Goal: Transaction & Acquisition: Purchase product/service

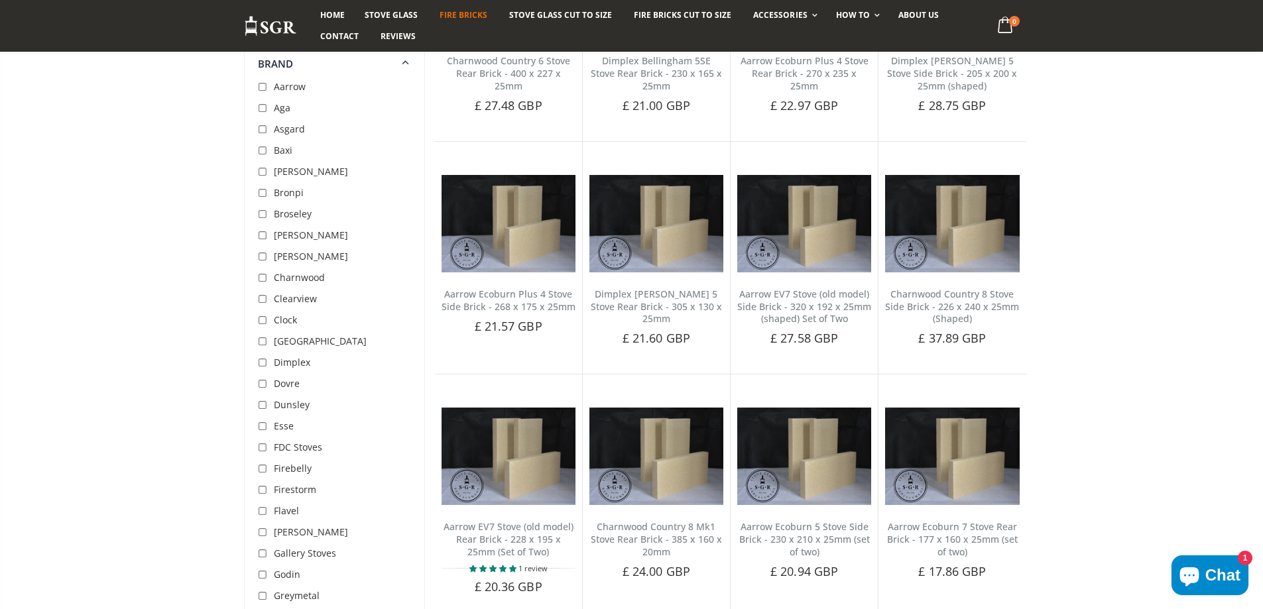
scroll to position [2254, 0]
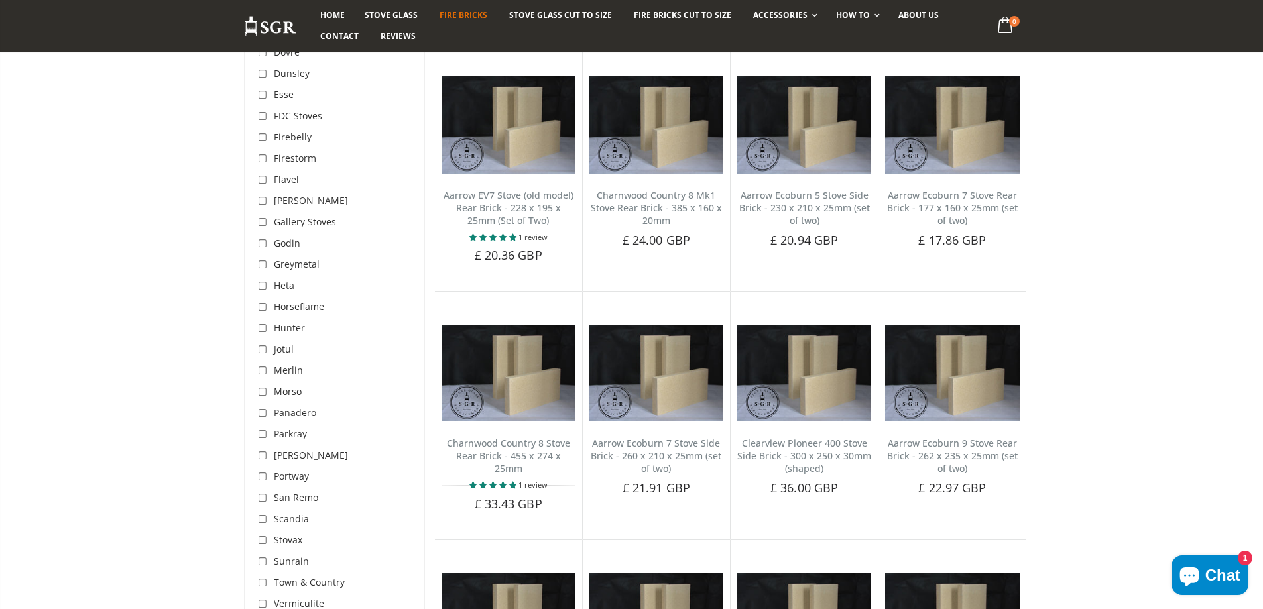
click at [286, 389] on span "Morso" at bounding box center [288, 391] width 28 height 13
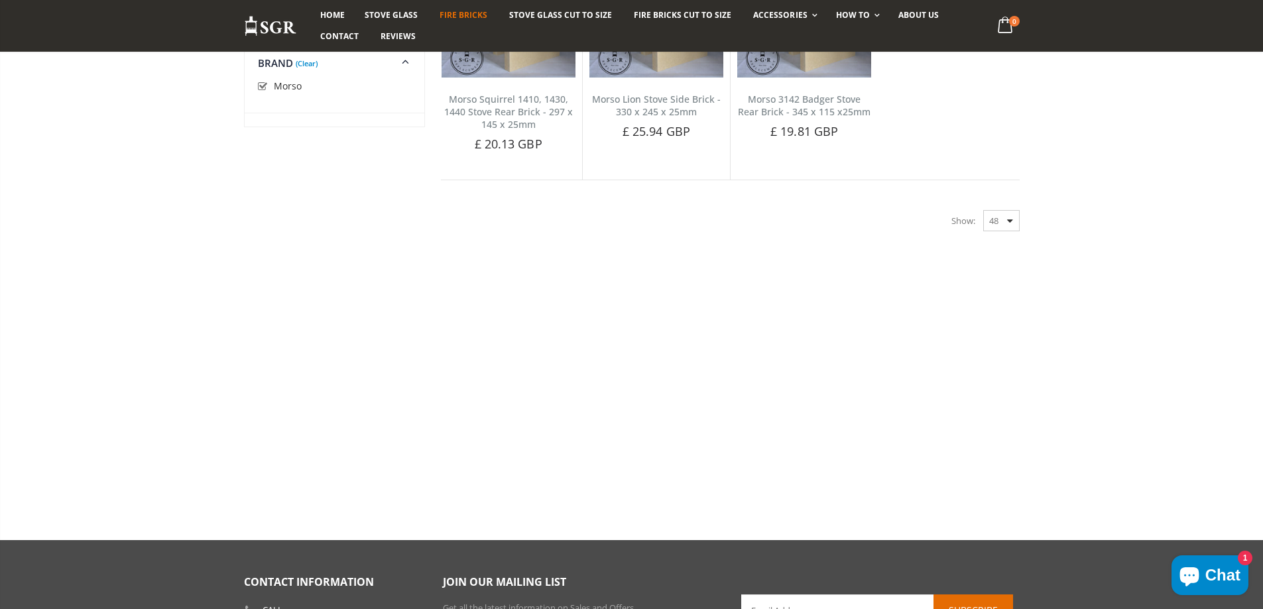
scroll to position [670, 0]
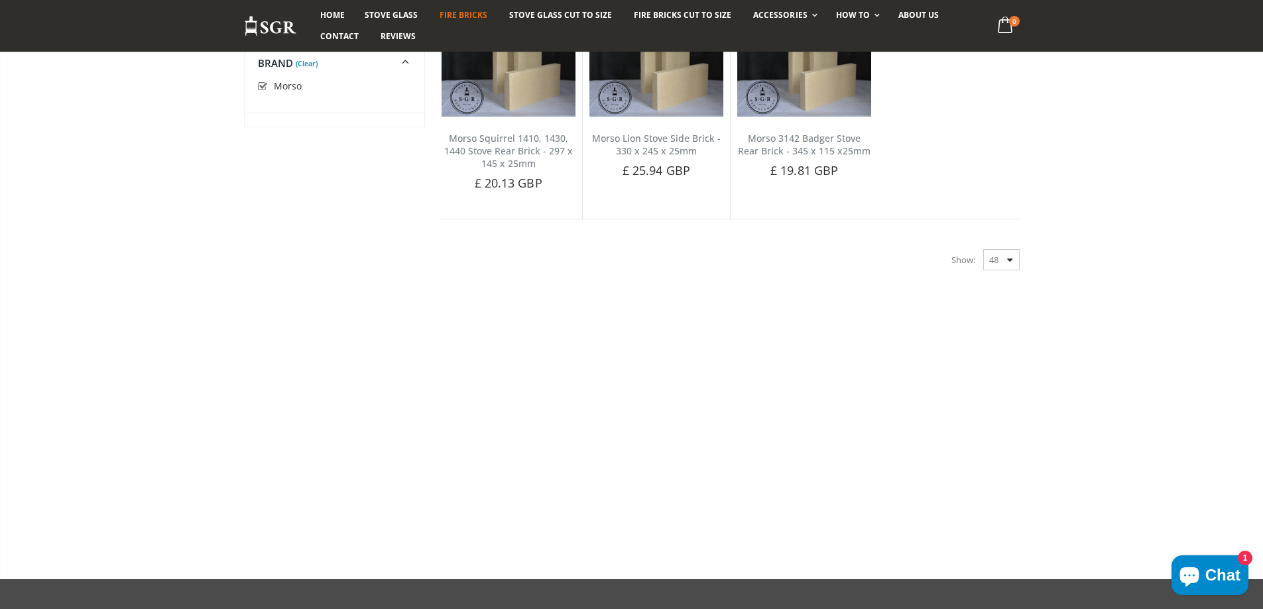
click at [263, 84] on input "checkbox" at bounding box center [264, 86] width 13 height 13
checkbox input "false"
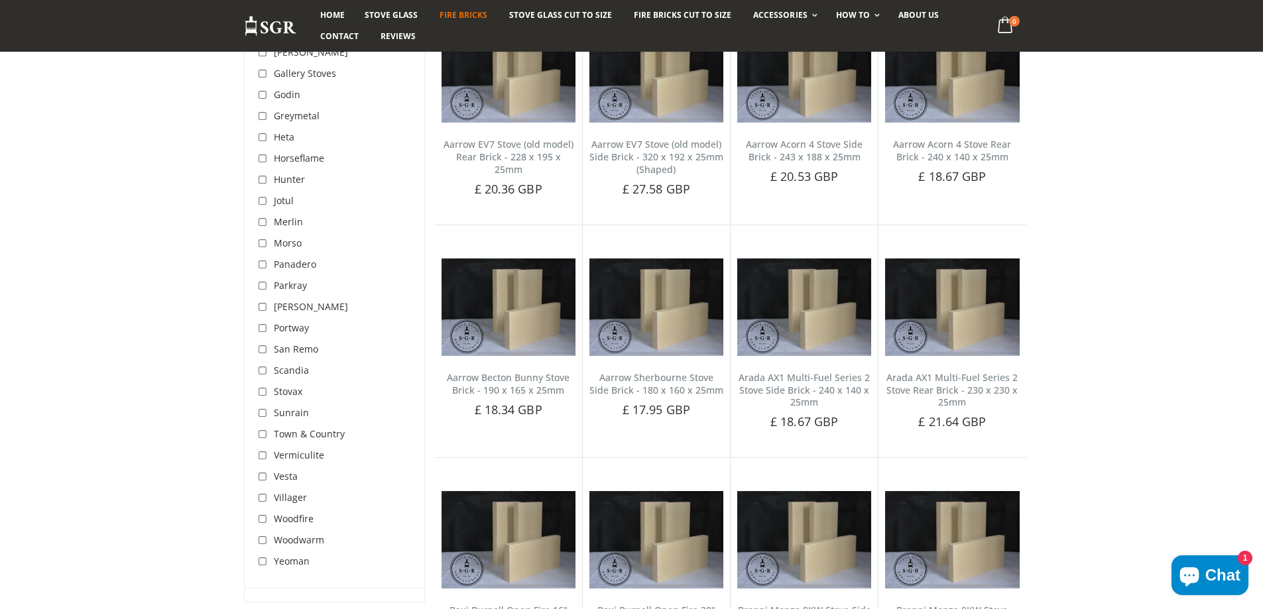
scroll to position [698, 0]
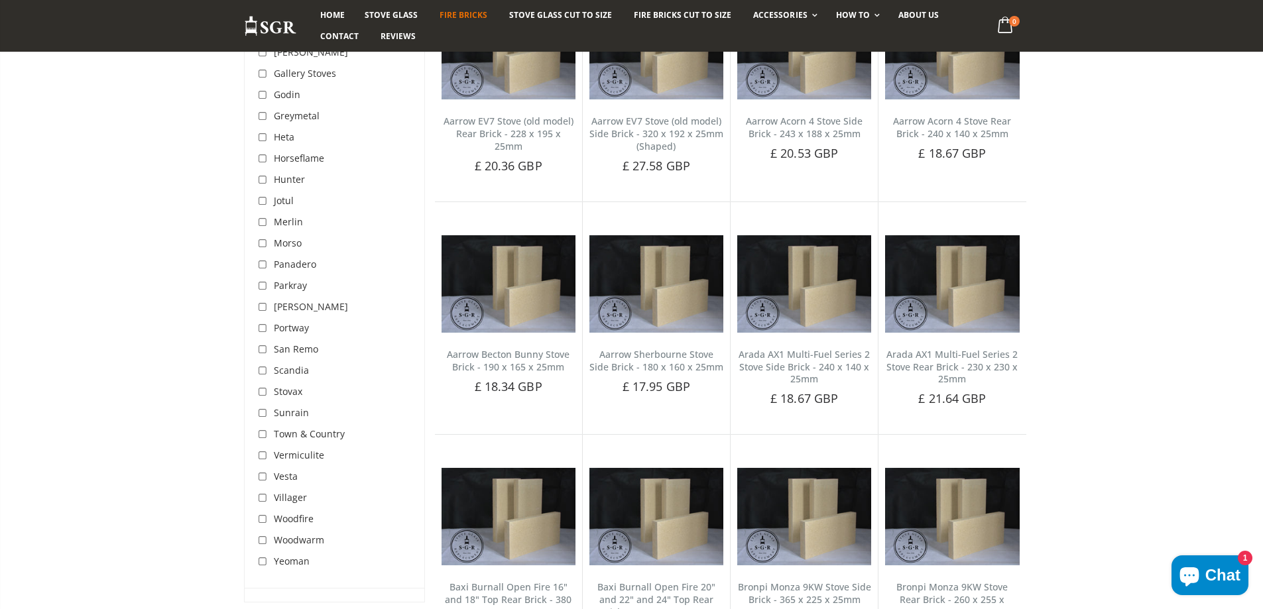
click at [295, 451] on span "Vermiculite" at bounding box center [299, 455] width 50 height 13
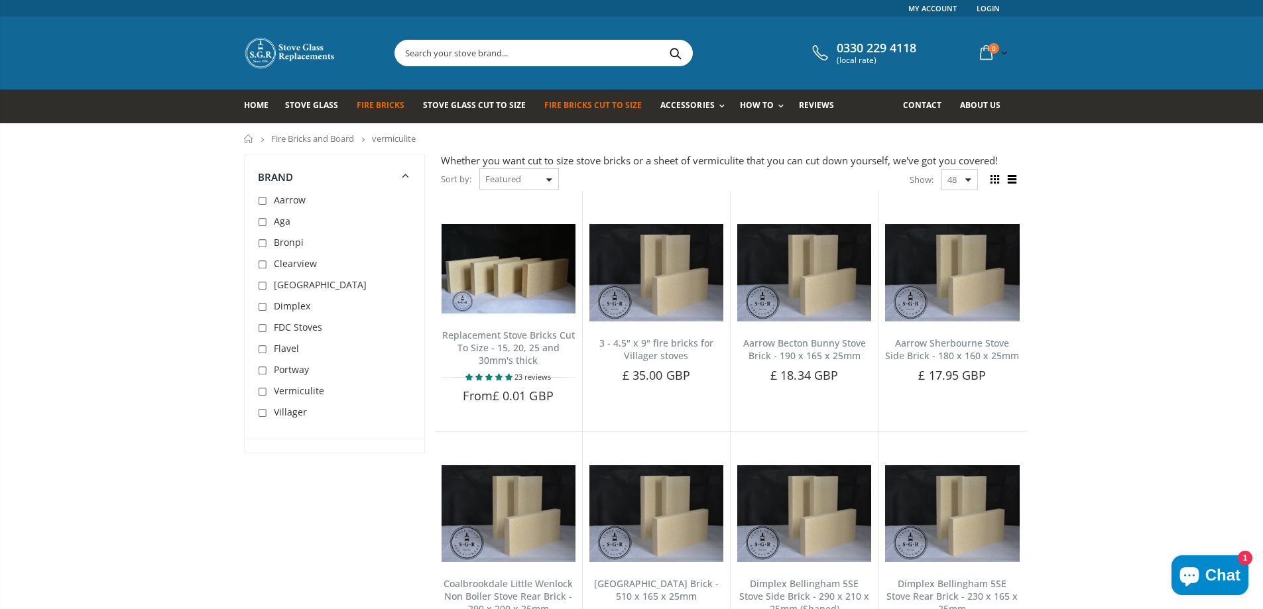
click at [619, 101] on span "Fire Bricks Cut To Size" at bounding box center [592, 104] width 97 height 11
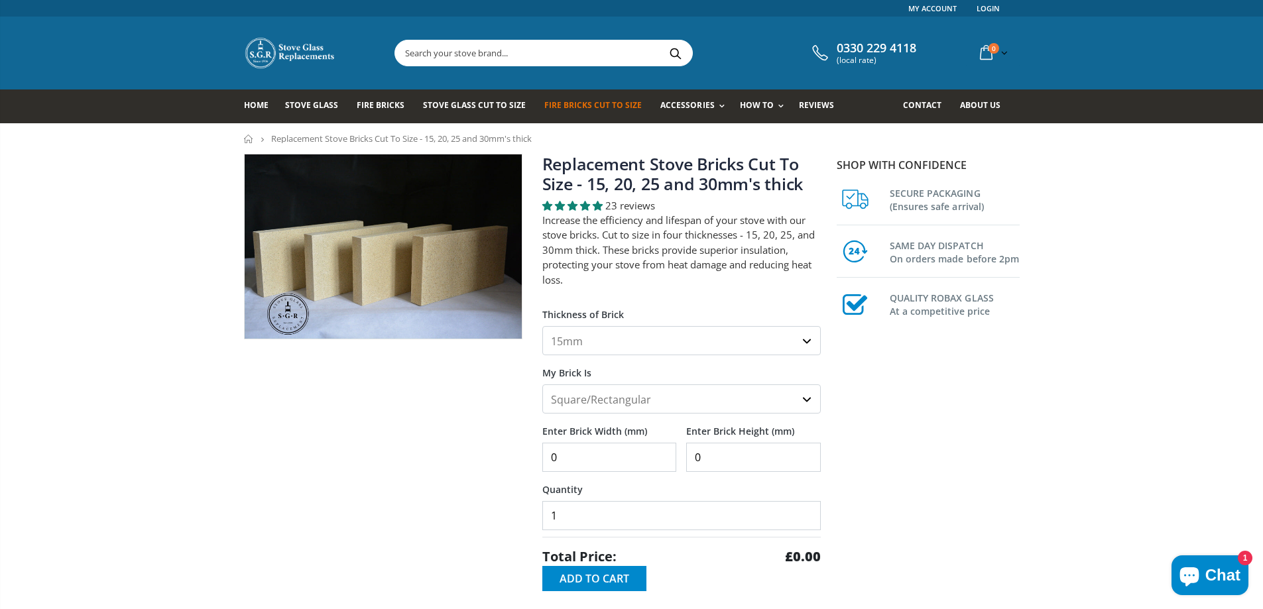
click at [748, 335] on select "15mm 20mm 25mm 30mm" at bounding box center [681, 340] width 278 height 29
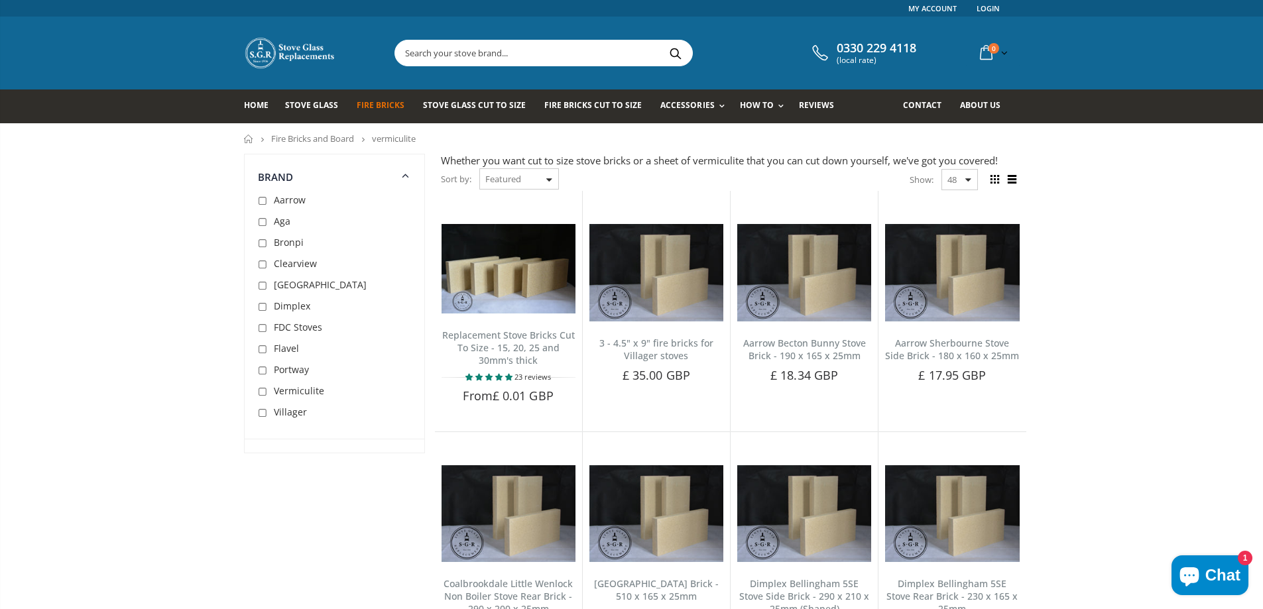
scroll to position [698, 0]
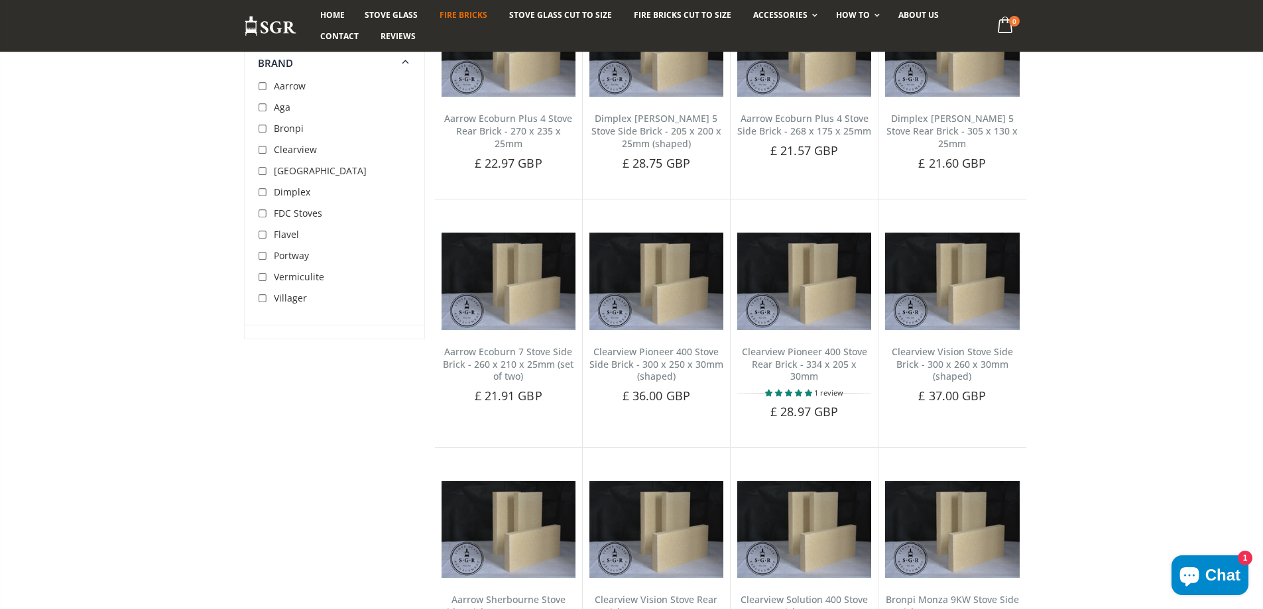
scroll to position [670, 0]
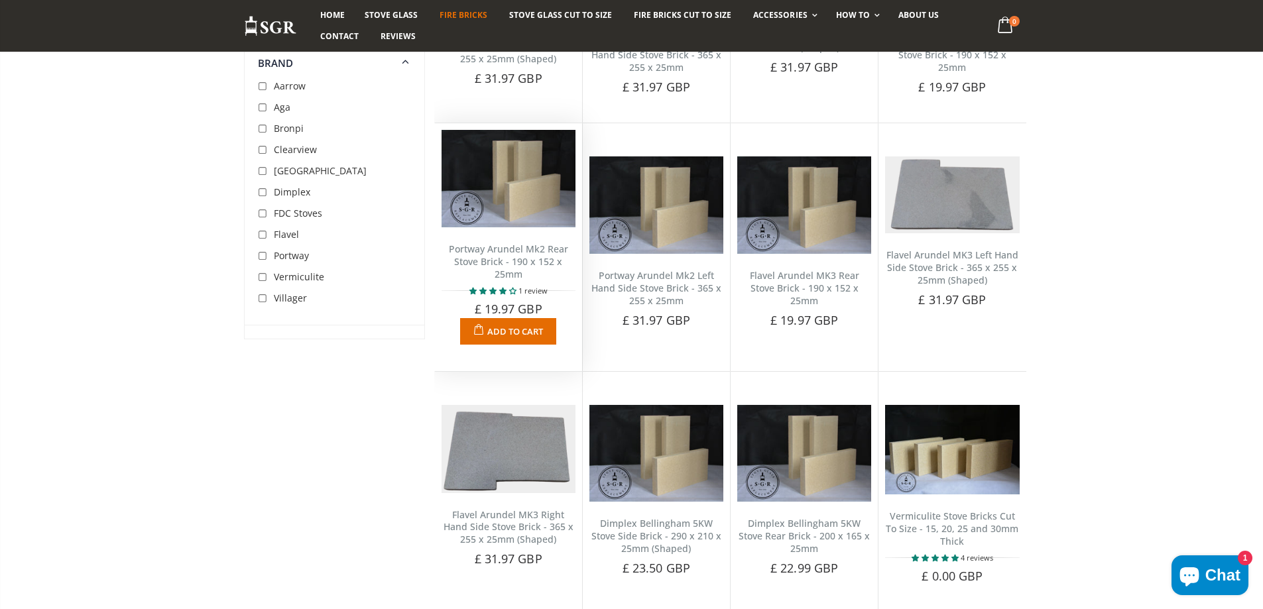
scroll to position [1685, 0]
